Goal: Information Seeking & Learning: Learn about a topic

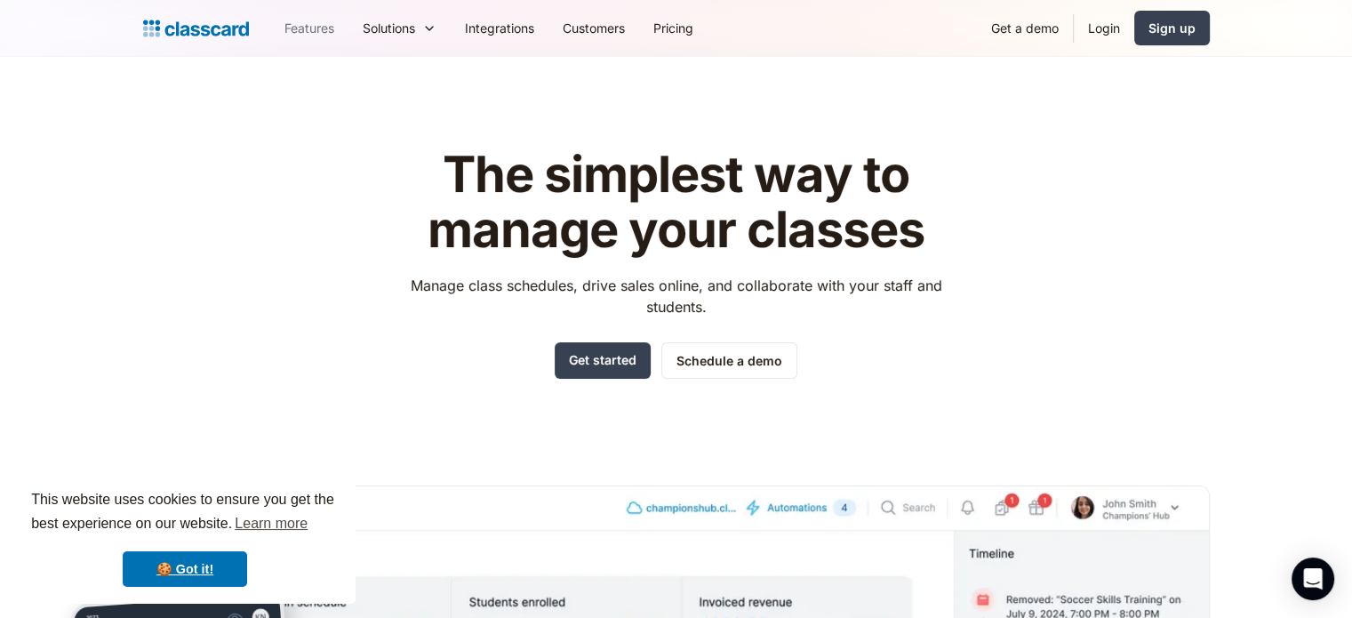
click at [311, 30] on link "Features" at bounding box center [309, 28] width 78 height 40
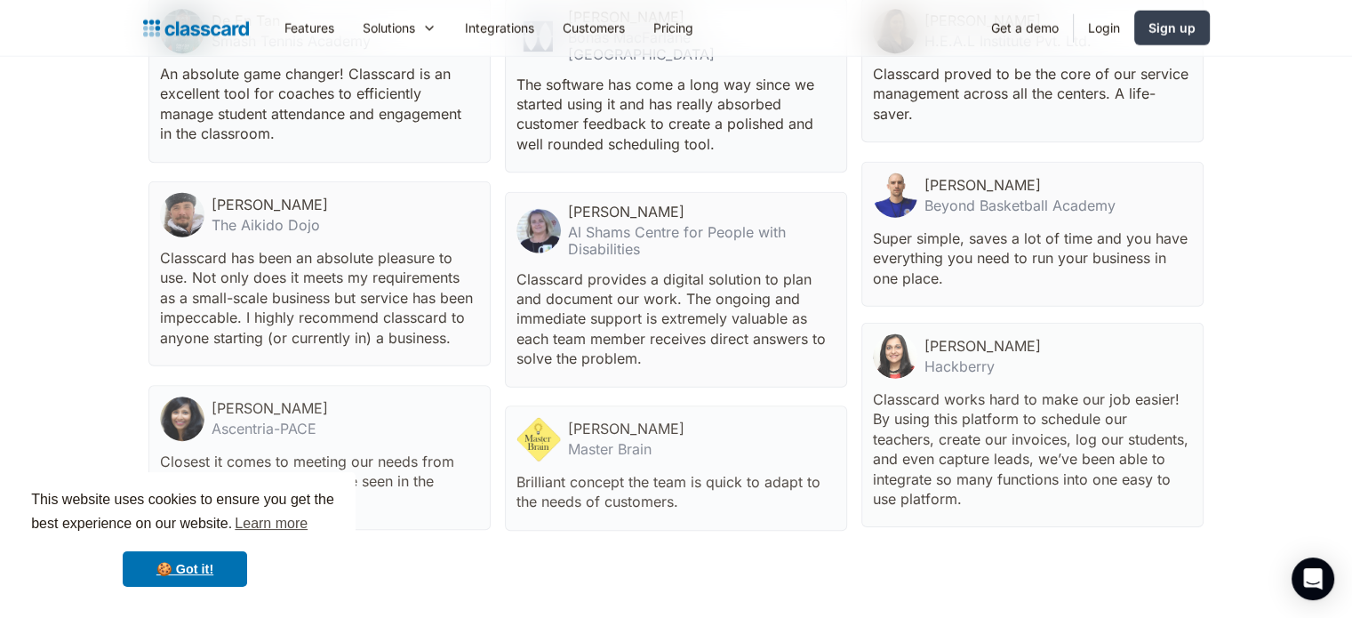
scroll to position [4444, 0]
